Goal: Navigation & Orientation: Find specific page/section

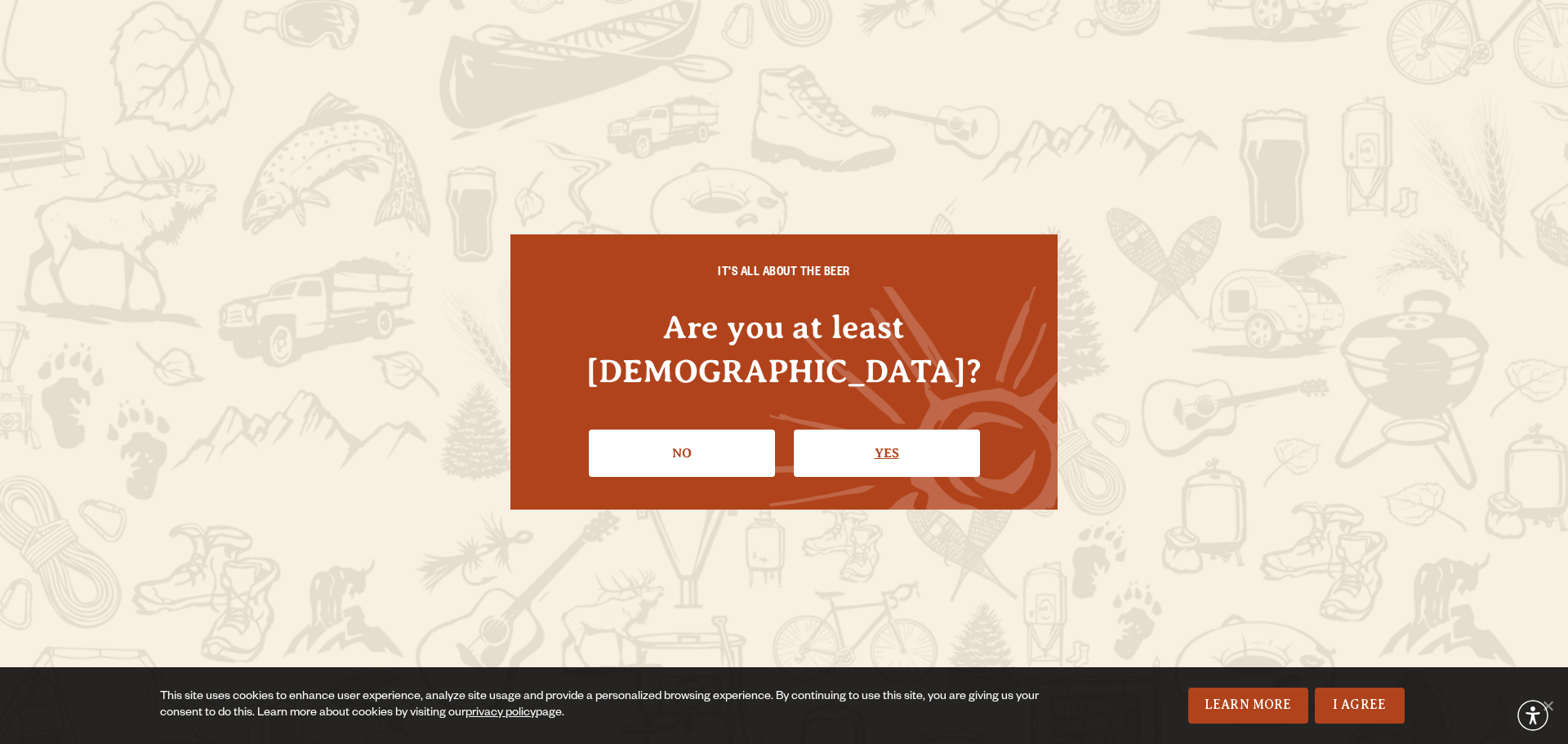
click at [902, 430] on link "Yes" at bounding box center [886, 454] width 186 height 48
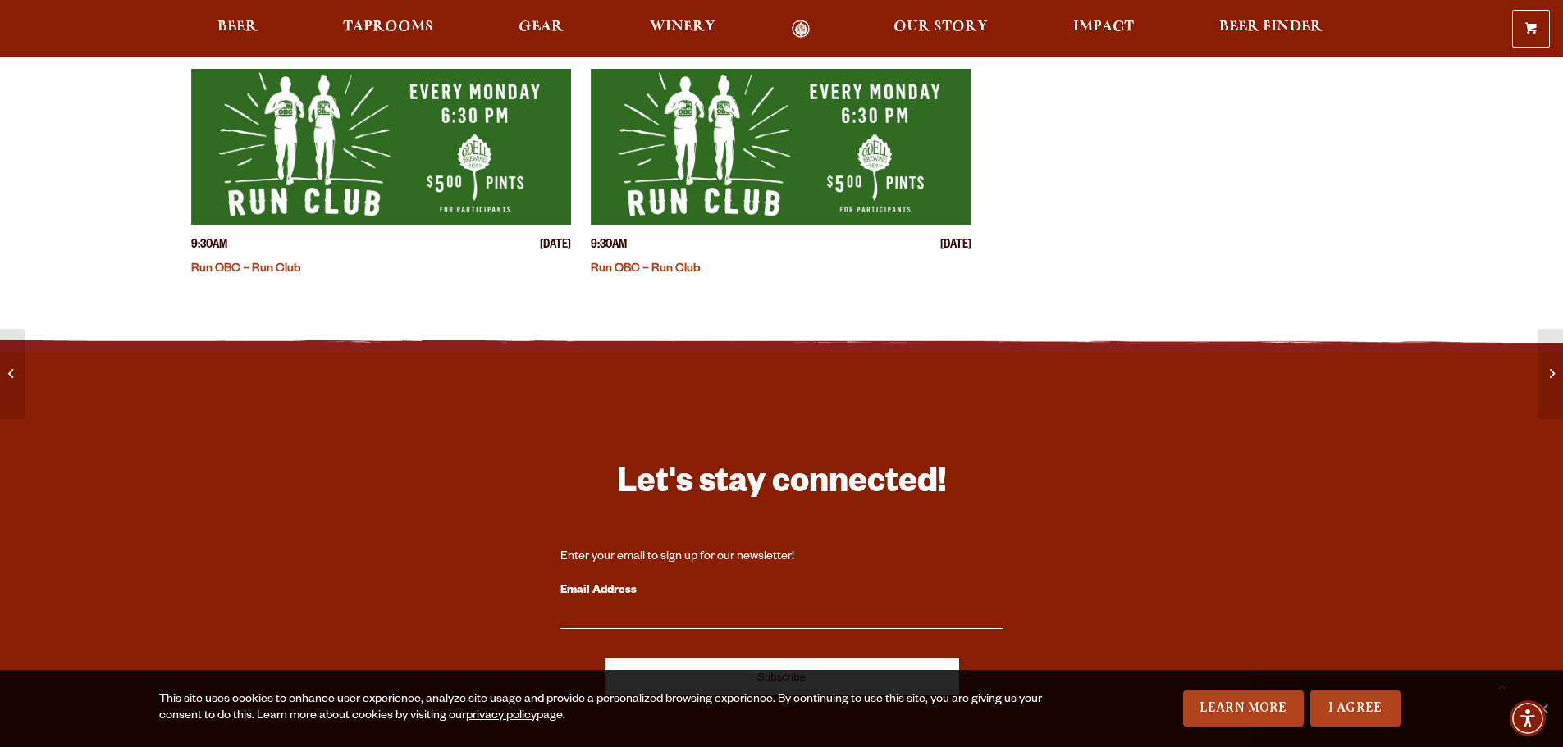
scroll to position [2419, 0]
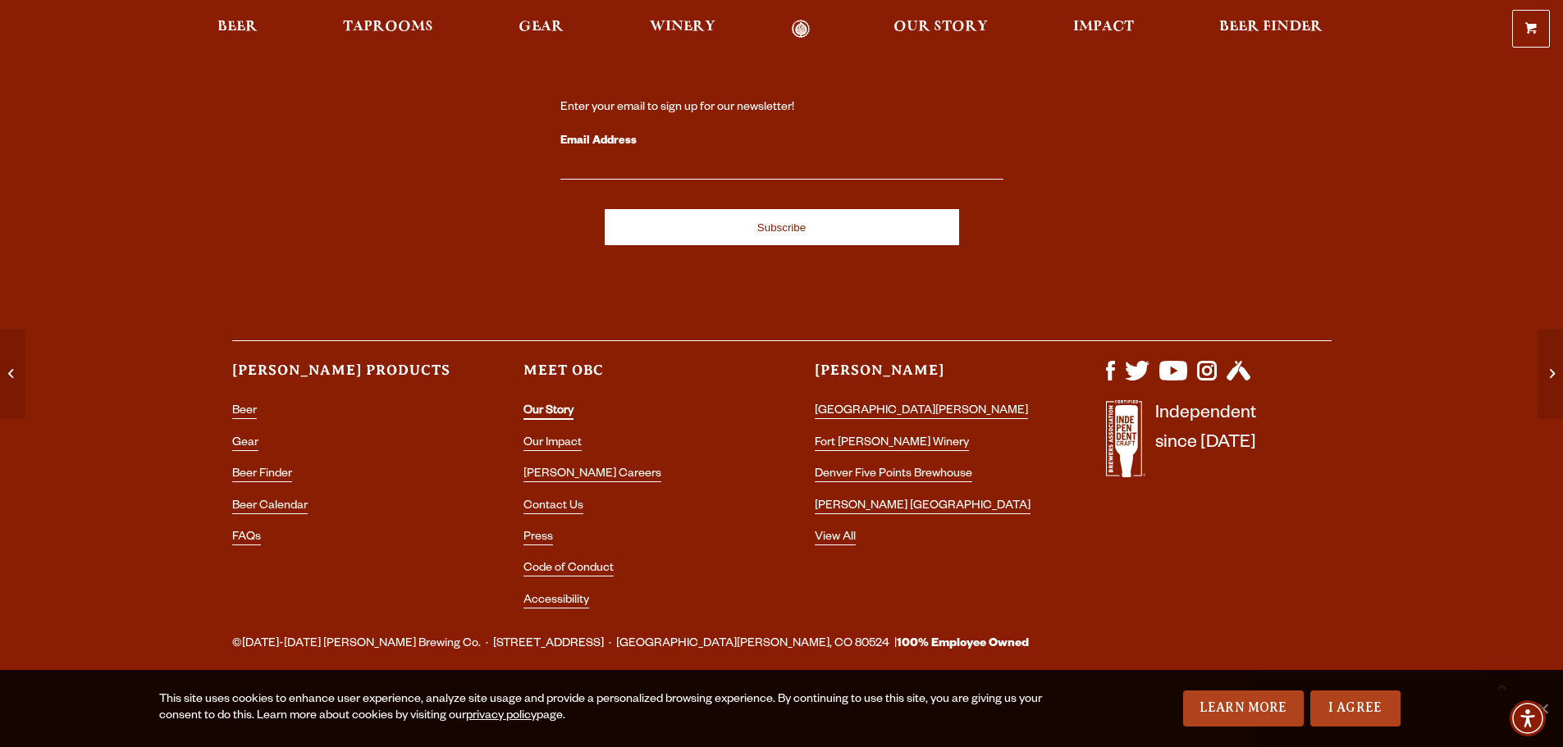
click at [542, 408] on link "Our Story" at bounding box center [548, 412] width 50 height 15
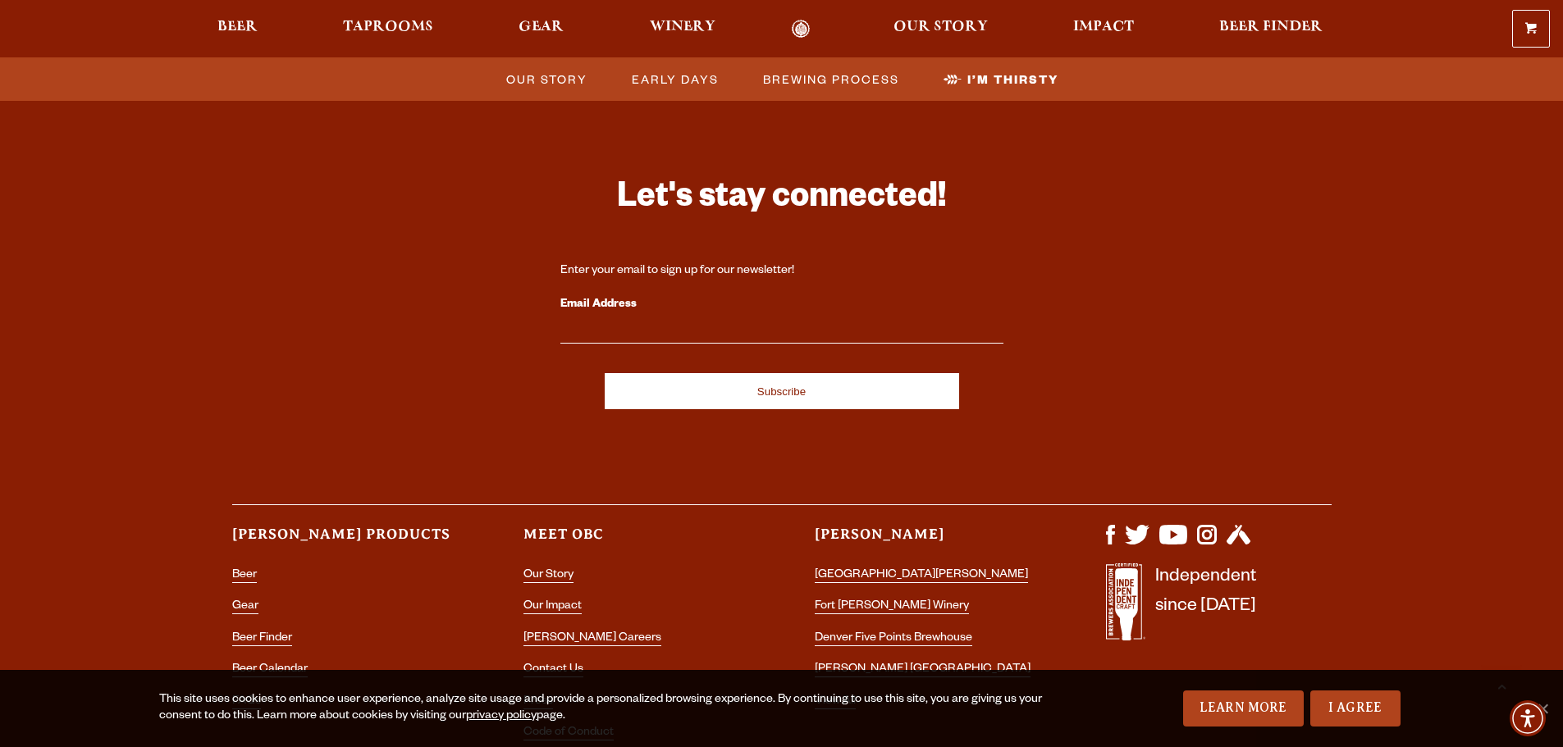
scroll to position [5469, 0]
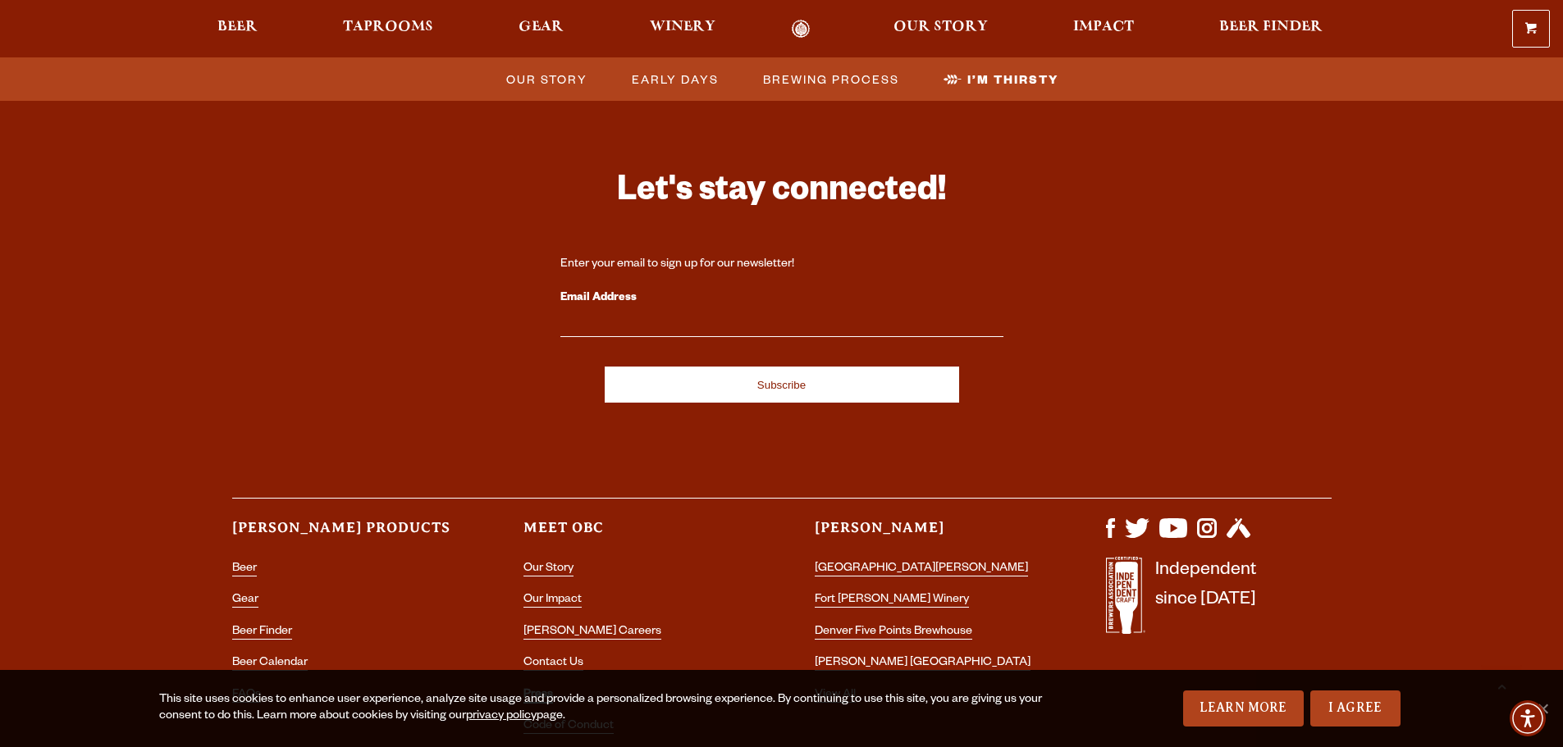
click at [539, 689] on link "Press" at bounding box center [538, 696] width 30 height 15
